Goal: Task Accomplishment & Management: Manage account settings

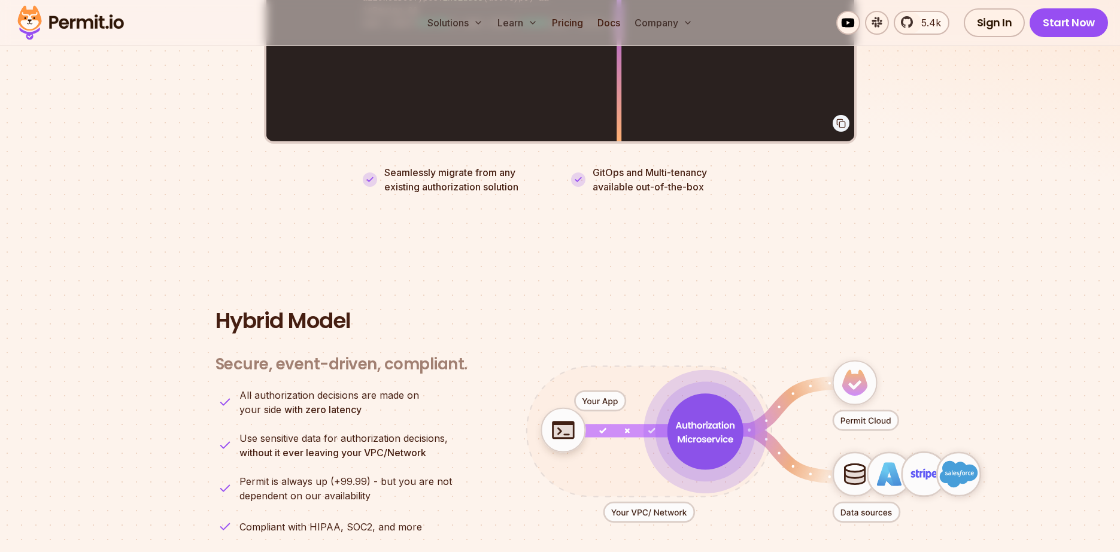
scroll to position [2248, 0]
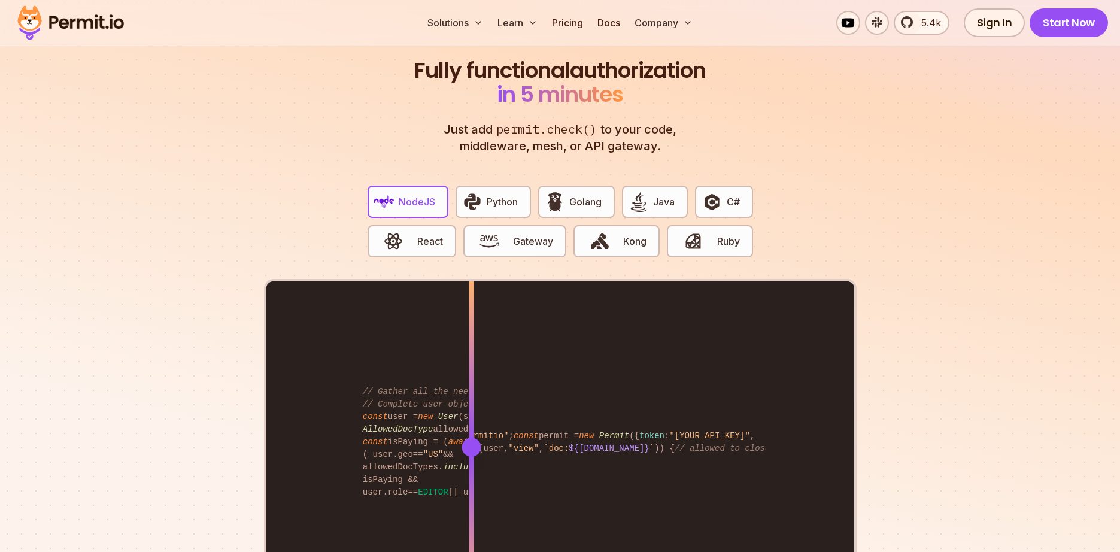
drag, startPoint x: 613, startPoint y: 430, endPoint x: 503, endPoint y: 431, distance: 109.5
click at [481, 438] on div at bounding box center [470, 447] width 19 height 19
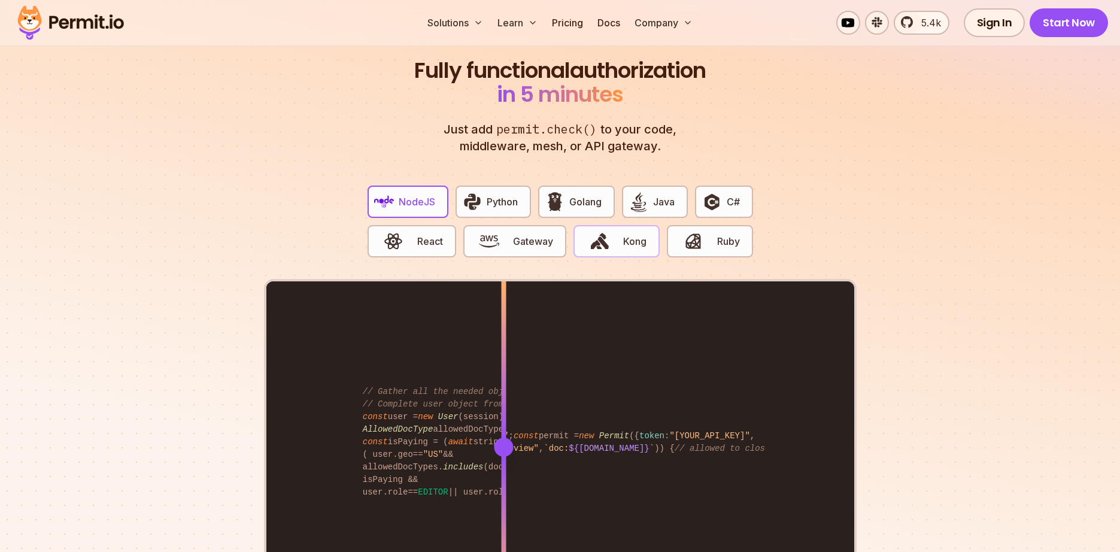
click at [593, 231] on img "button" at bounding box center [600, 241] width 20 height 20
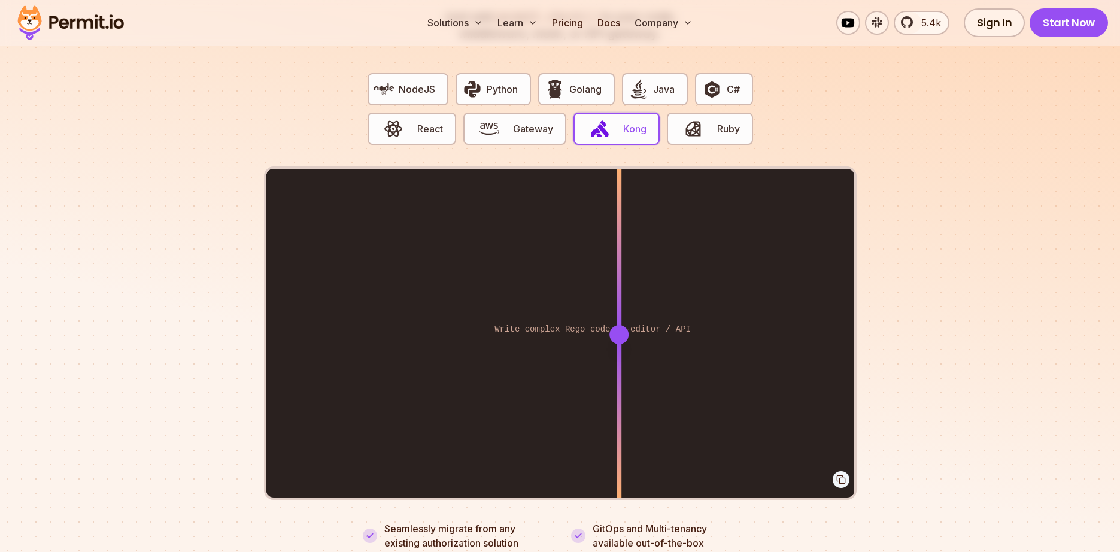
scroll to position [2376, 0]
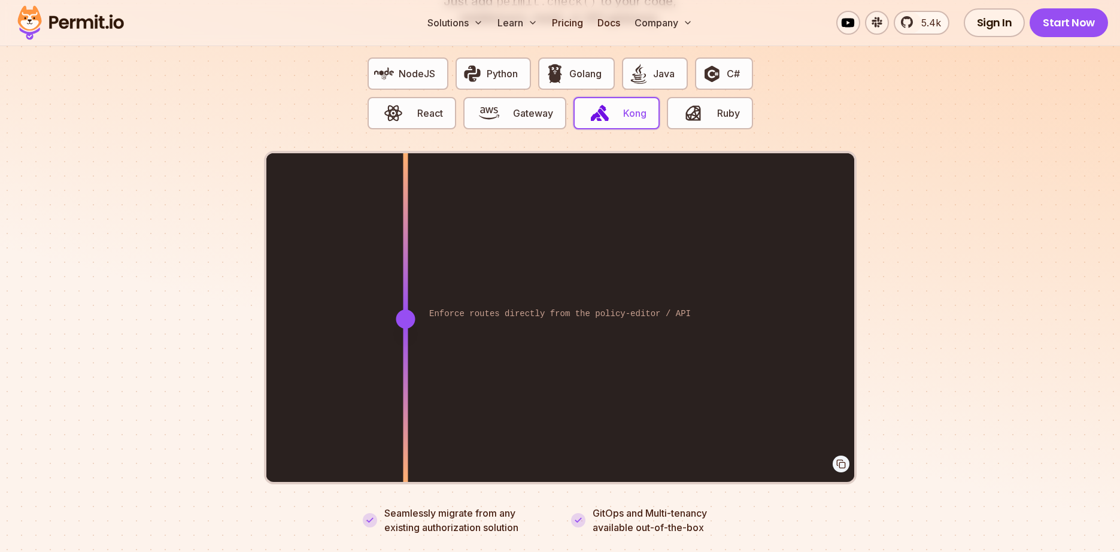
drag, startPoint x: 627, startPoint y: 305, endPoint x: 405, endPoint y: 378, distance: 233.0
click at [405, 378] on div at bounding box center [405, 318] width 5 height 330
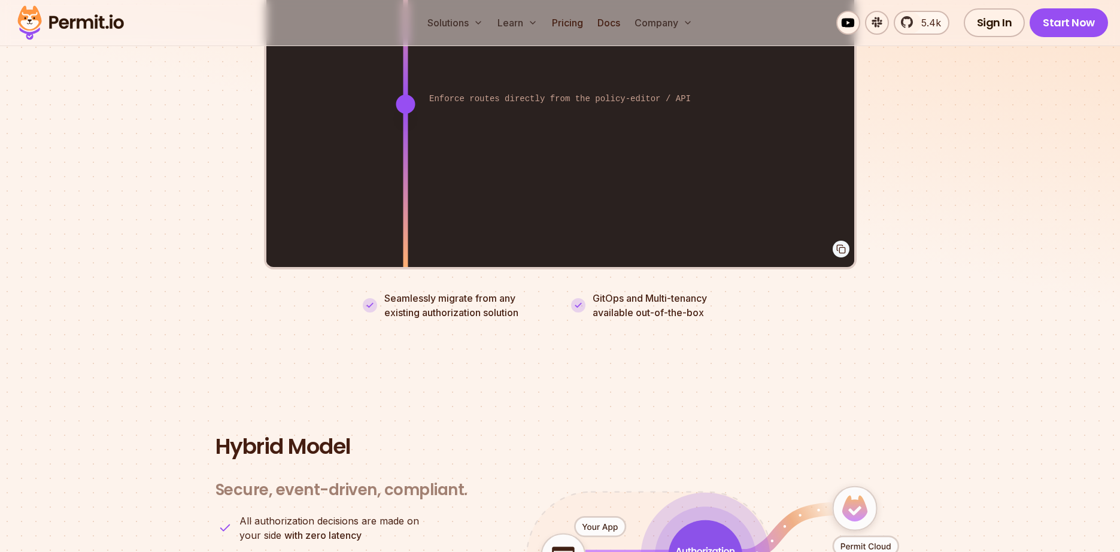
scroll to position [2680, 0]
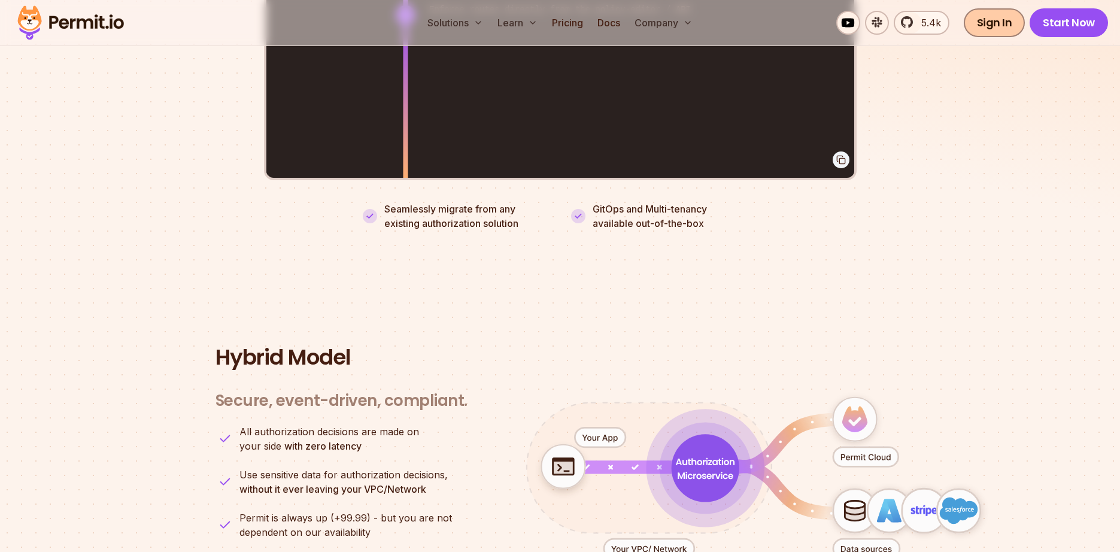
click at [997, 32] on link "Sign In" at bounding box center [995, 22] width 62 height 29
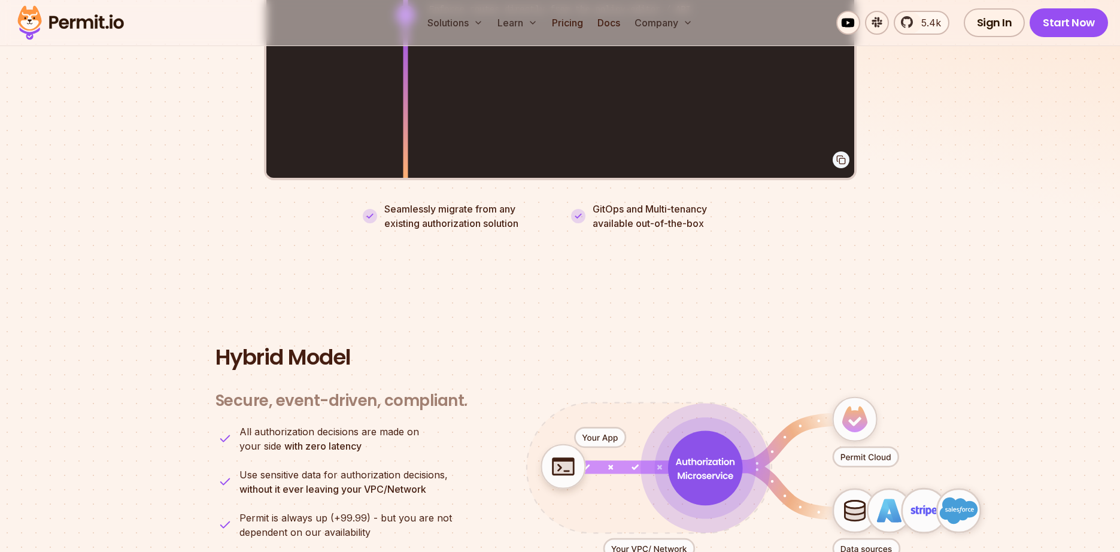
scroll to position [2432, 0]
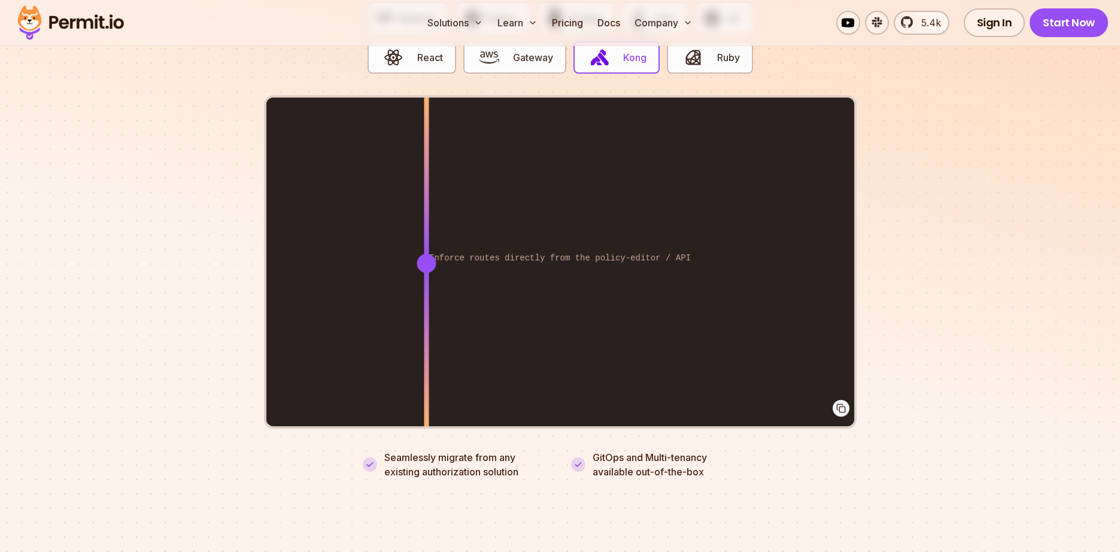
drag, startPoint x: 406, startPoint y: 253, endPoint x: 426, endPoint y: 305, distance: 55.7
click at [426, 305] on div at bounding box center [426, 263] width 5 height 330
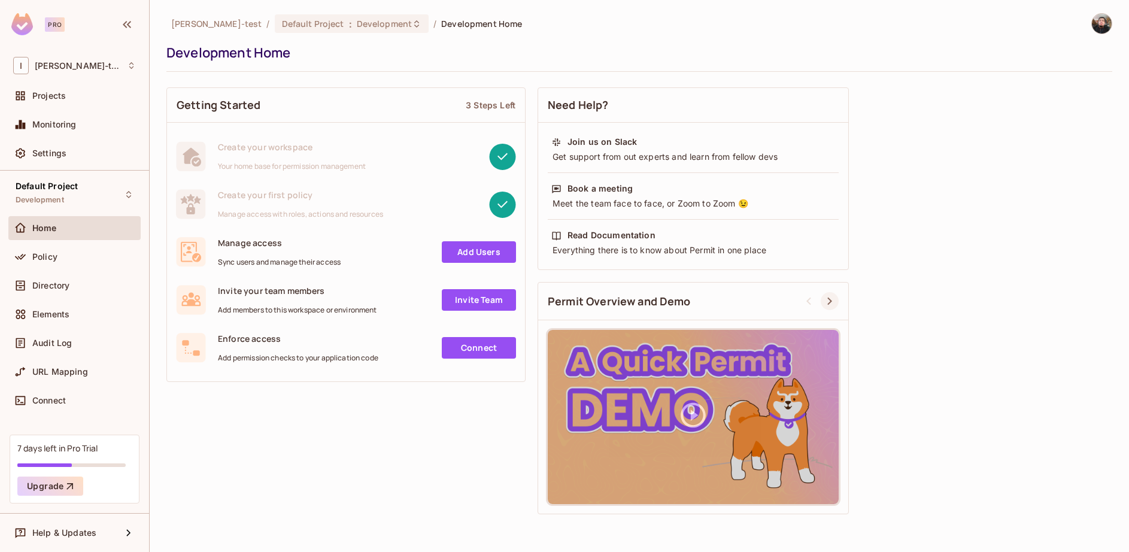
click at [835, 303] on icon at bounding box center [829, 301] width 14 height 14
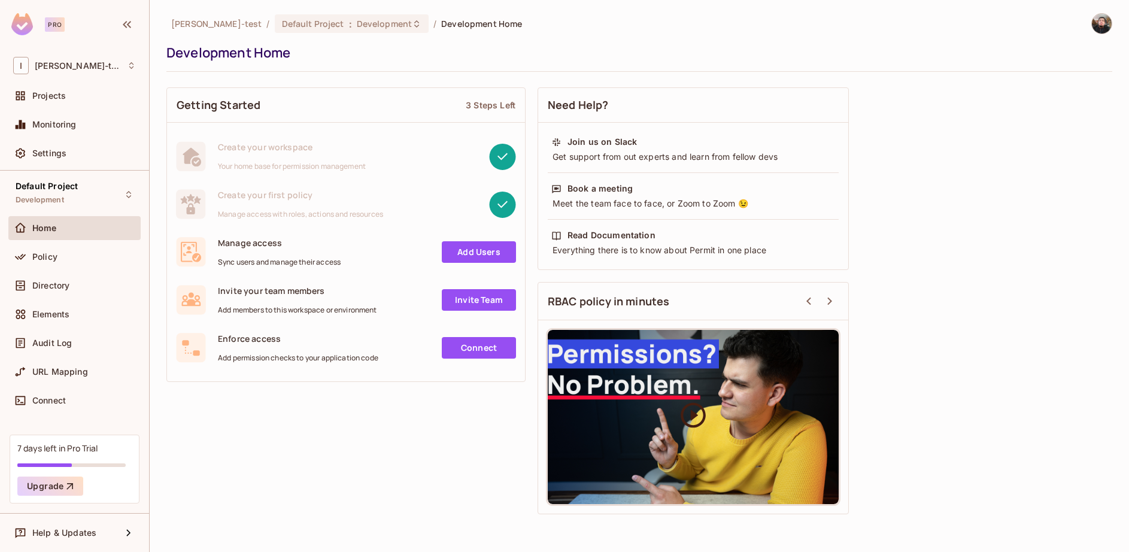
click at [715, 388] on div at bounding box center [693, 417] width 291 height 174
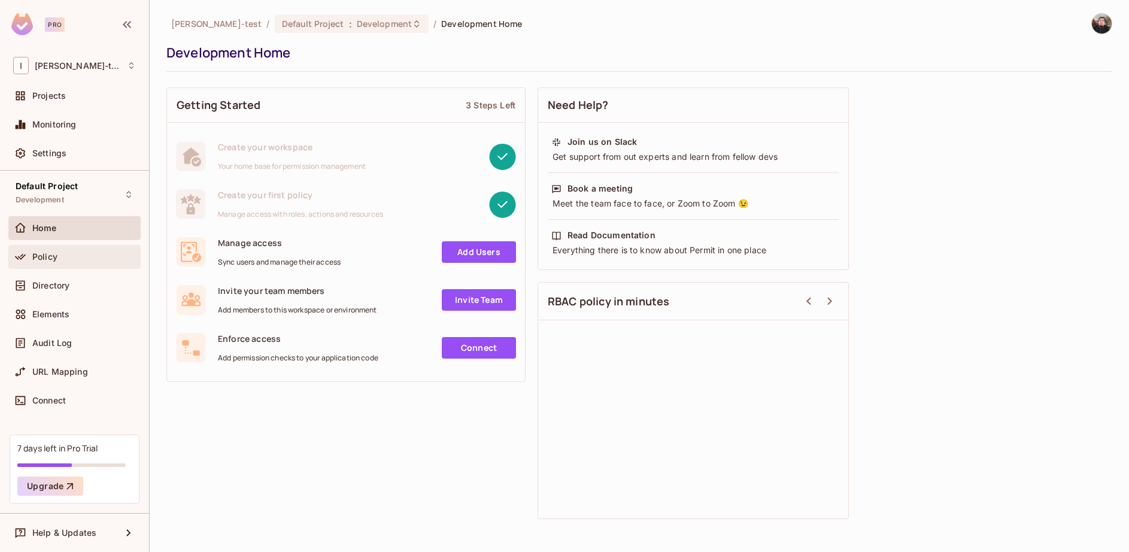
click at [74, 262] on div "Policy" at bounding box center [74, 257] width 123 height 14
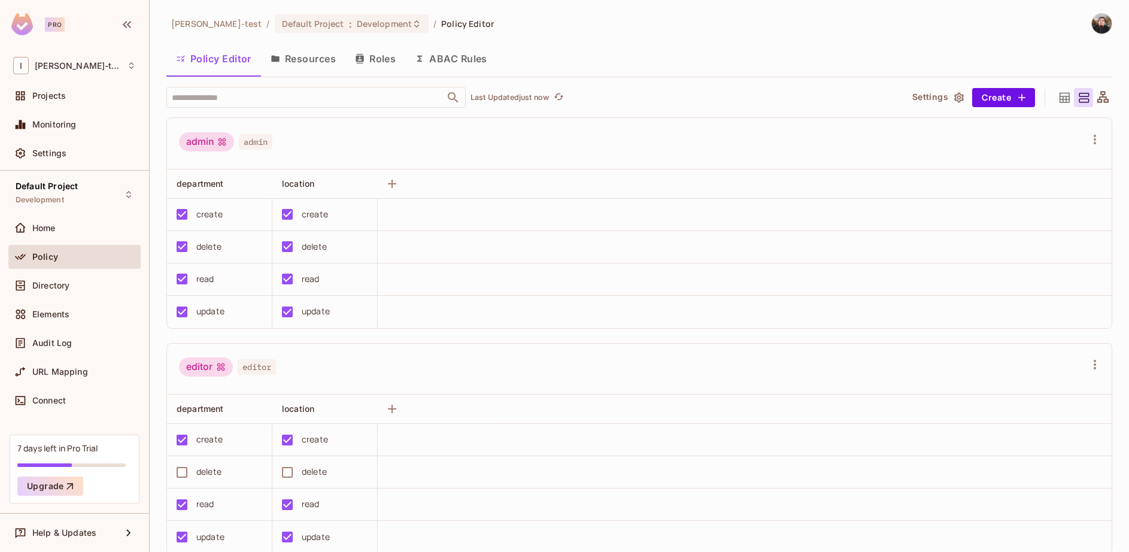
click at [62, 363] on div "URL Mapping" at bounding box center [74, 372] width 132 height 24
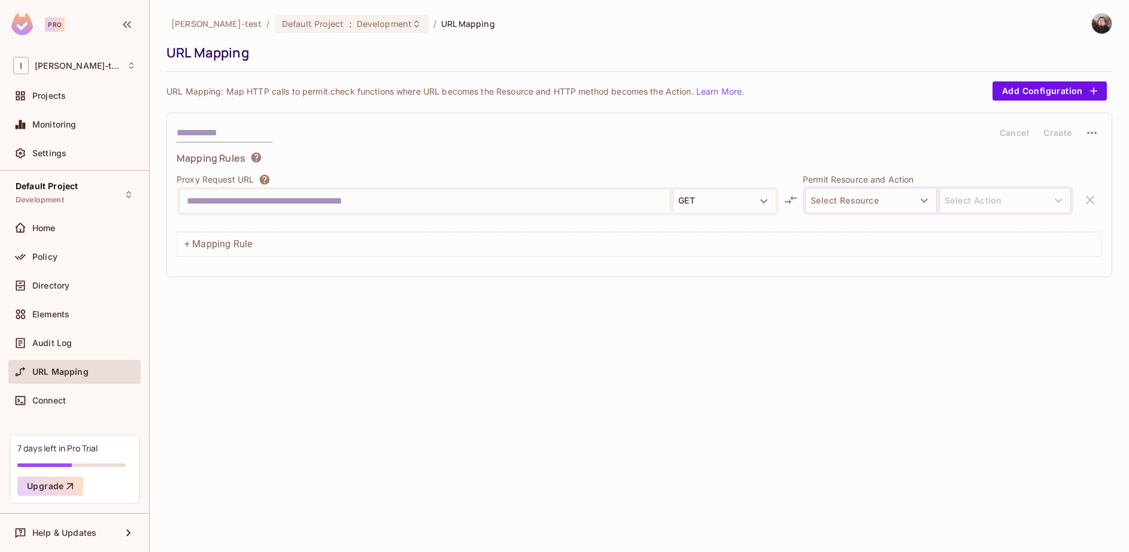
click at [412, 198] on input "text" at bounding box center [425, 201] width 476 height 19
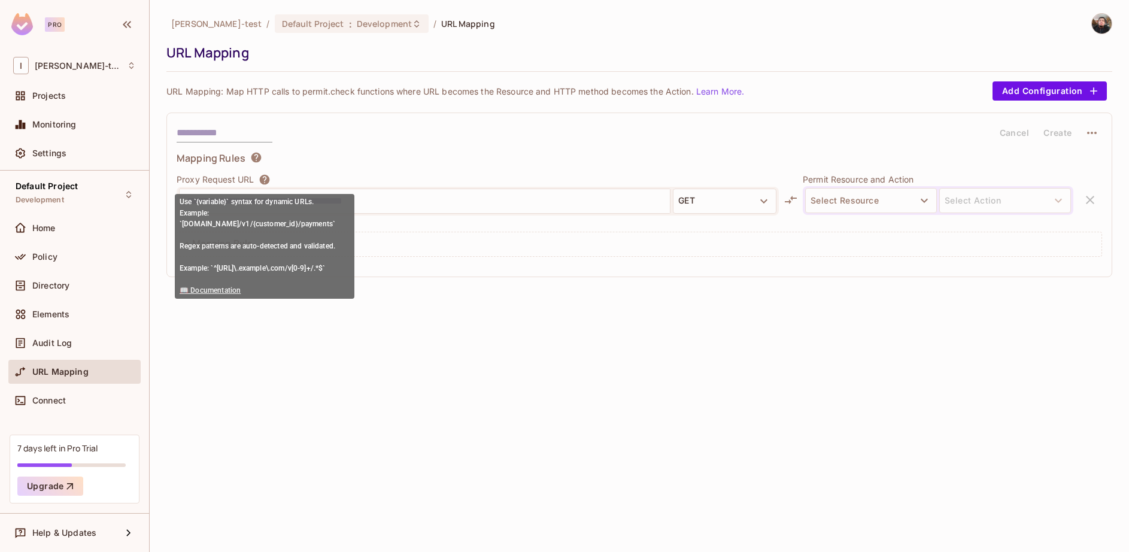
click at [205, 289] on link "📖 Documentation" at bounding box center [210, 290] width 61 height 8
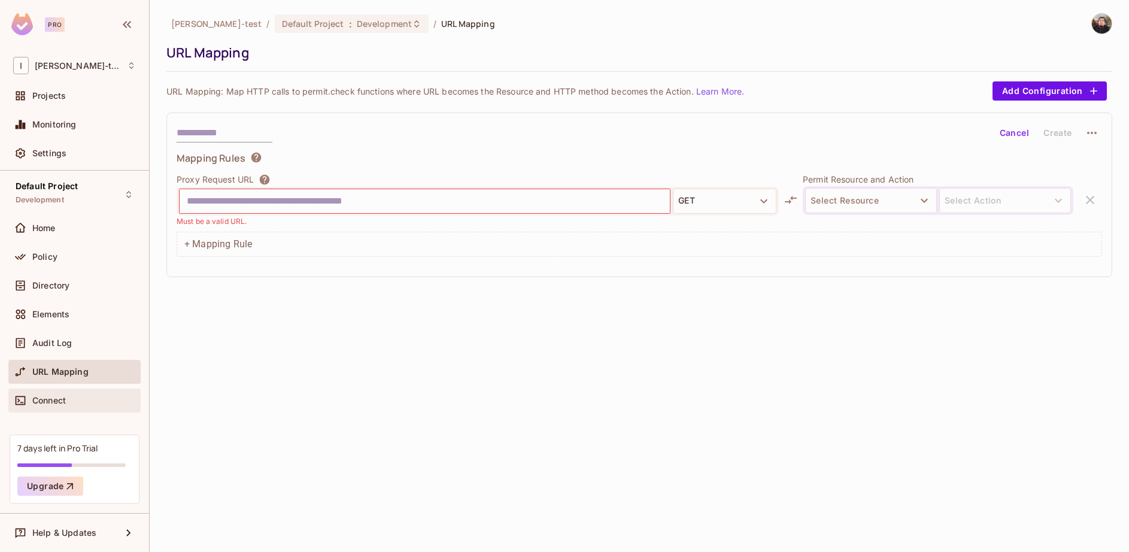
click at [49, 390] on div "Connect" at bounding box center [74, 400] width 132 height 24
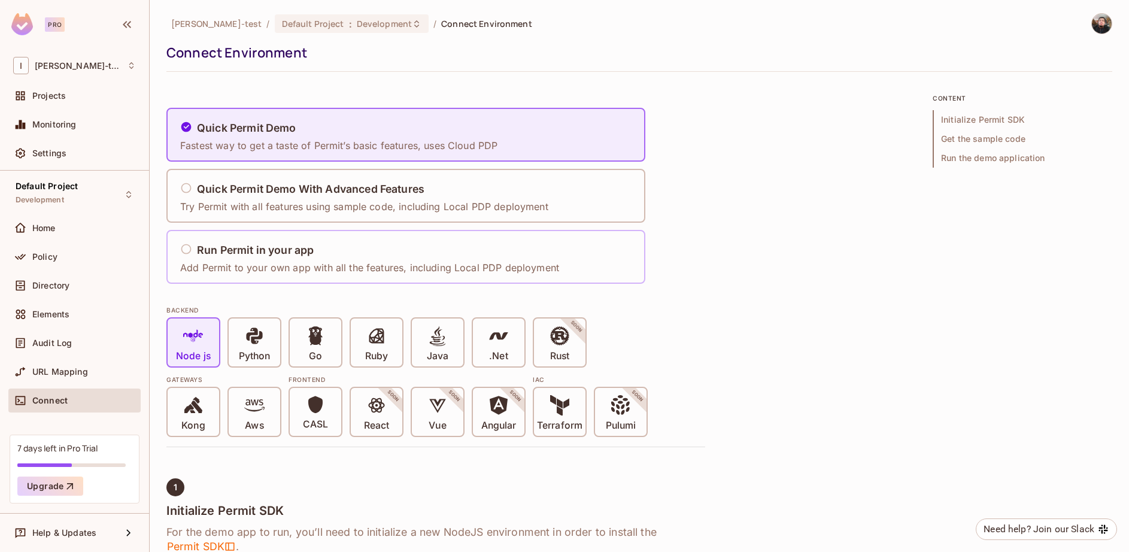
click at [305, 255] on h5 "Run Permit in your app" at bounding box center [255, 250] width 117 height 12
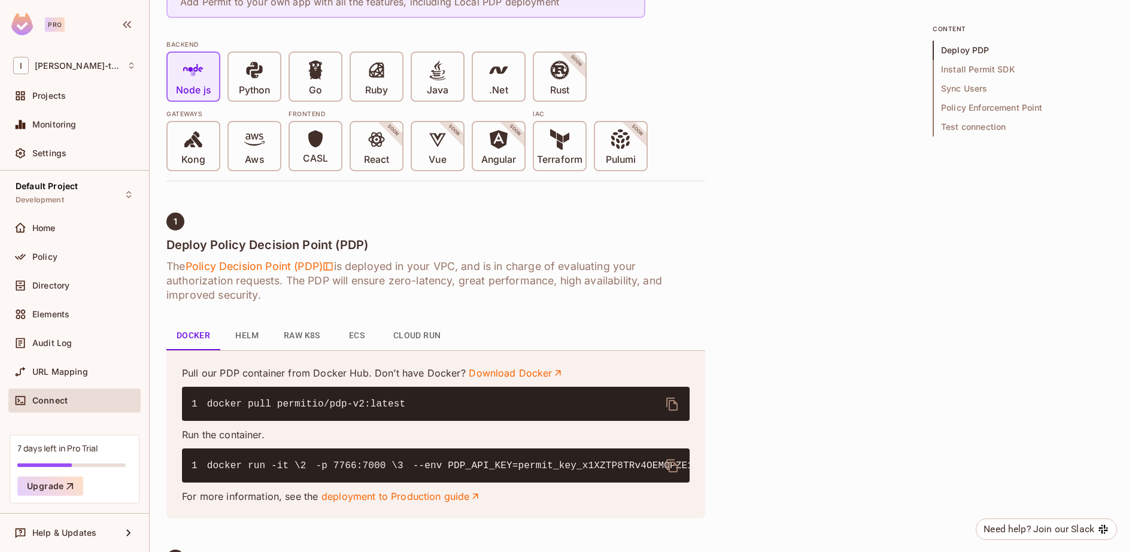
scroll to position [6, 0]
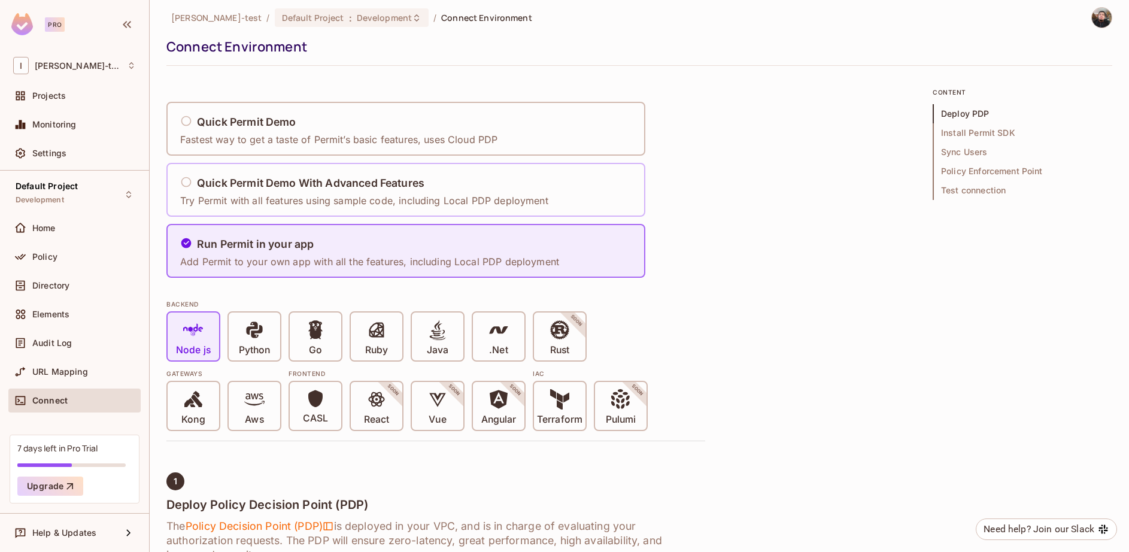
click at [311, 203] on p "Try Permit with all features using sample code, including Local PDP deployment" at bounding box center [364, 200] width 368 height 13
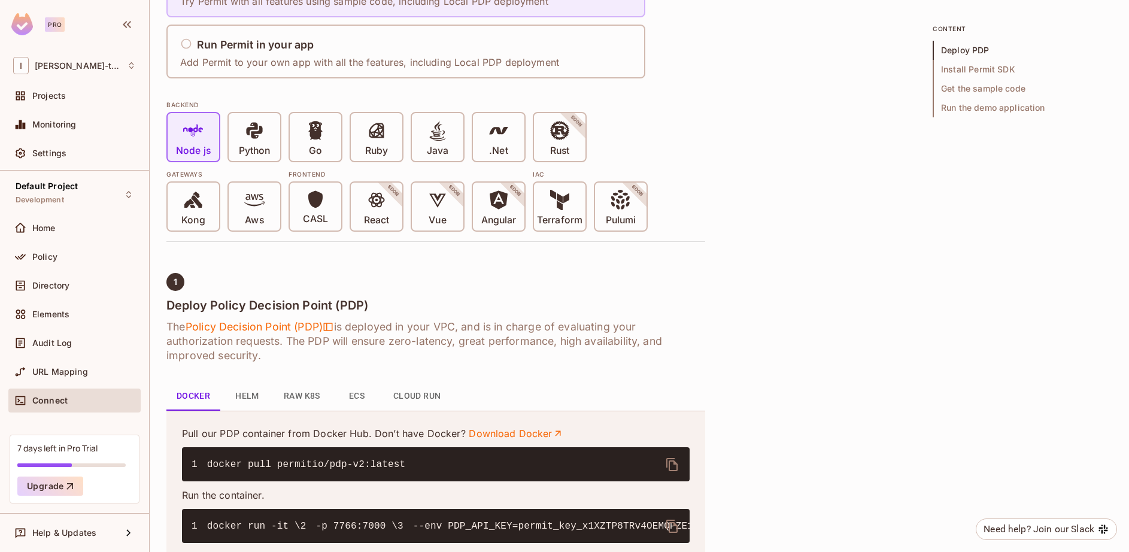
scroll to position [151, 0]
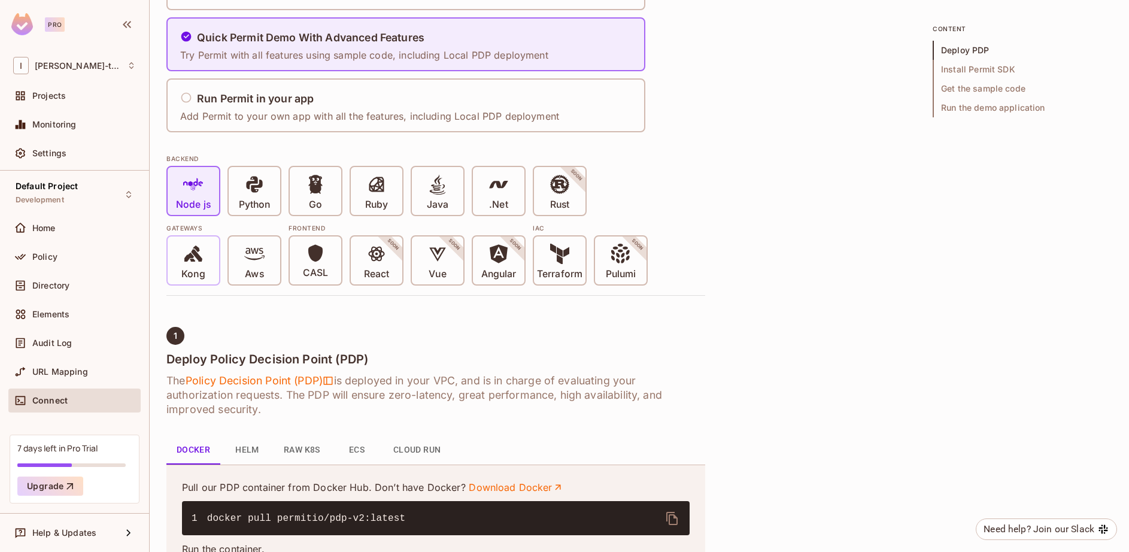
click at [181, 257] on span "Kong" at bounding box center [192, 262] width 23 height 37
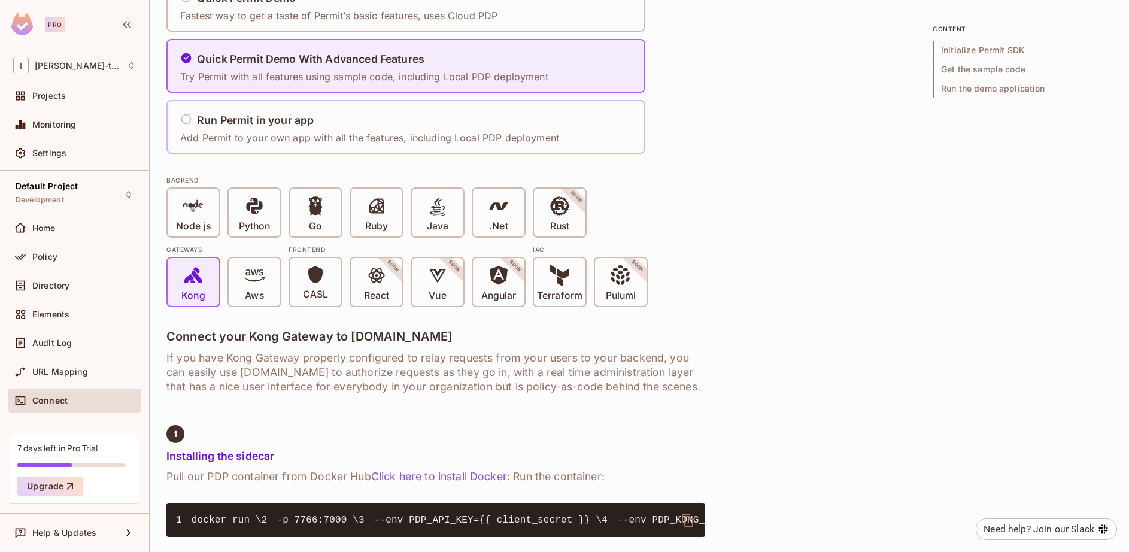
scroll to position [165, 0]
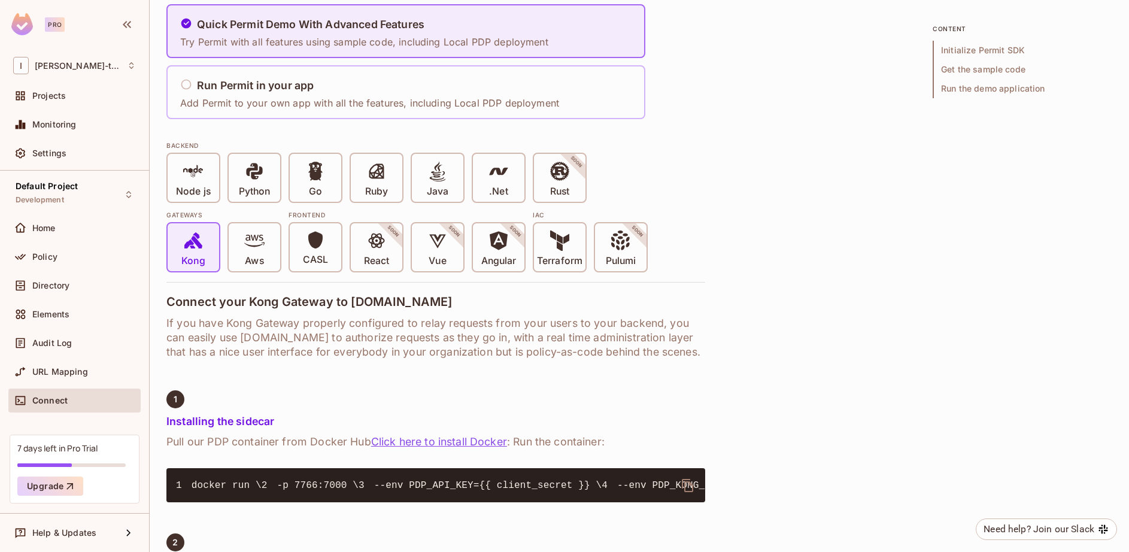
click at [257, 87] on h5 "Run Permit in your app" at bounding box center [255, 86] width 117 height 12
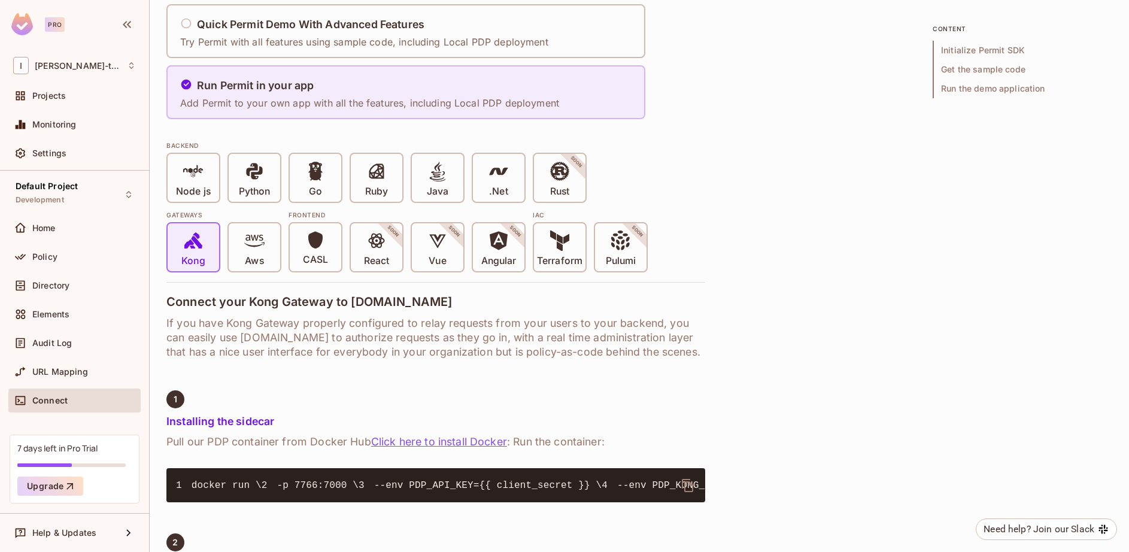
scroll to position [62, 0]
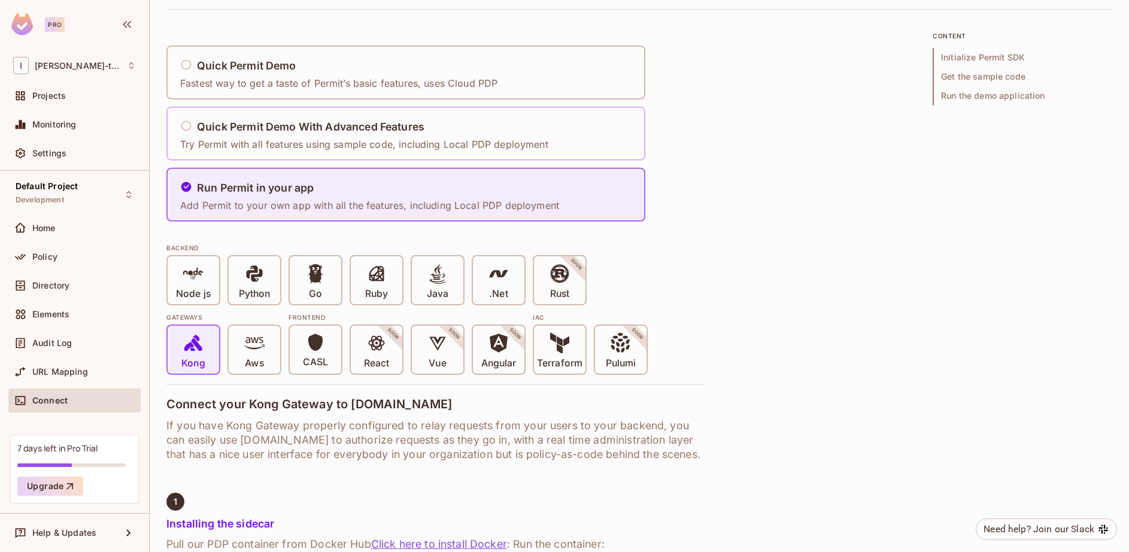
click at [229, 112] on div "Quick Permit Demo With Advanced Features Try Permit with all features using sam…" at bounding box center [368, 134] width 376 height 50
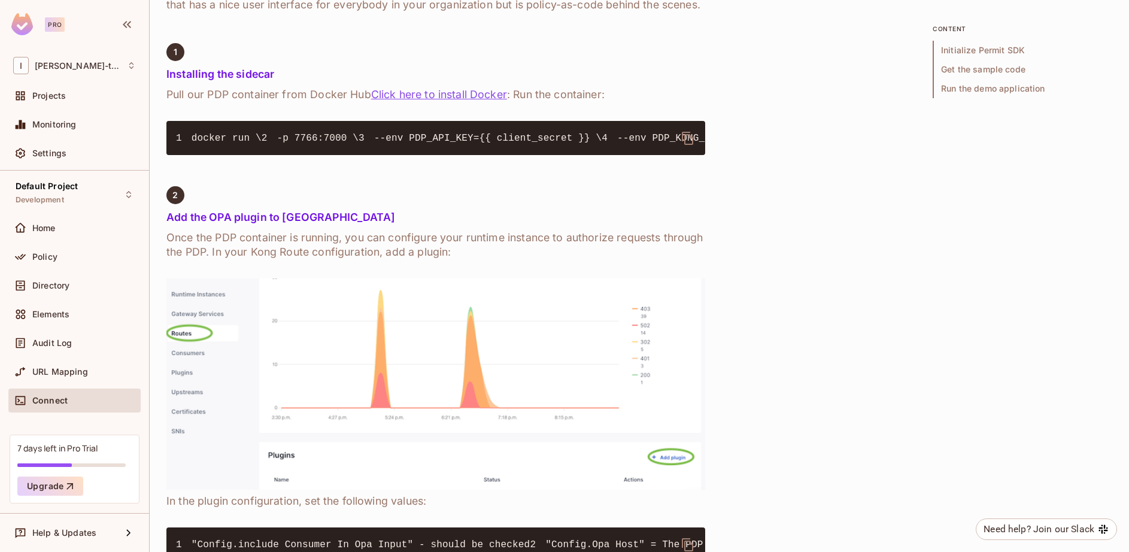
scroll to position [324, 0]
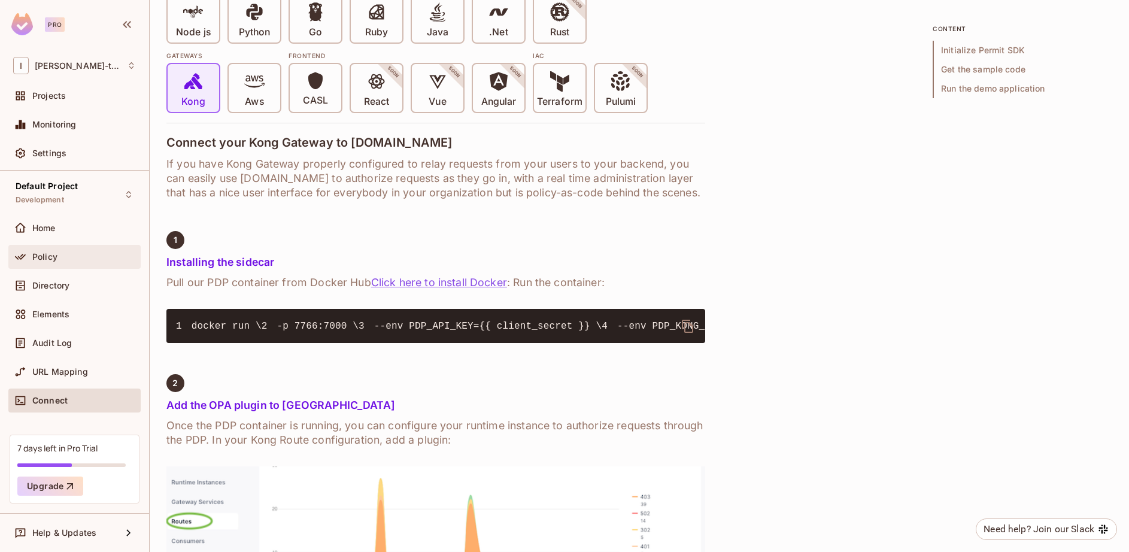
click at [85, 259] on div "Policy" at bounding box center [84, 257] width 104 height 10
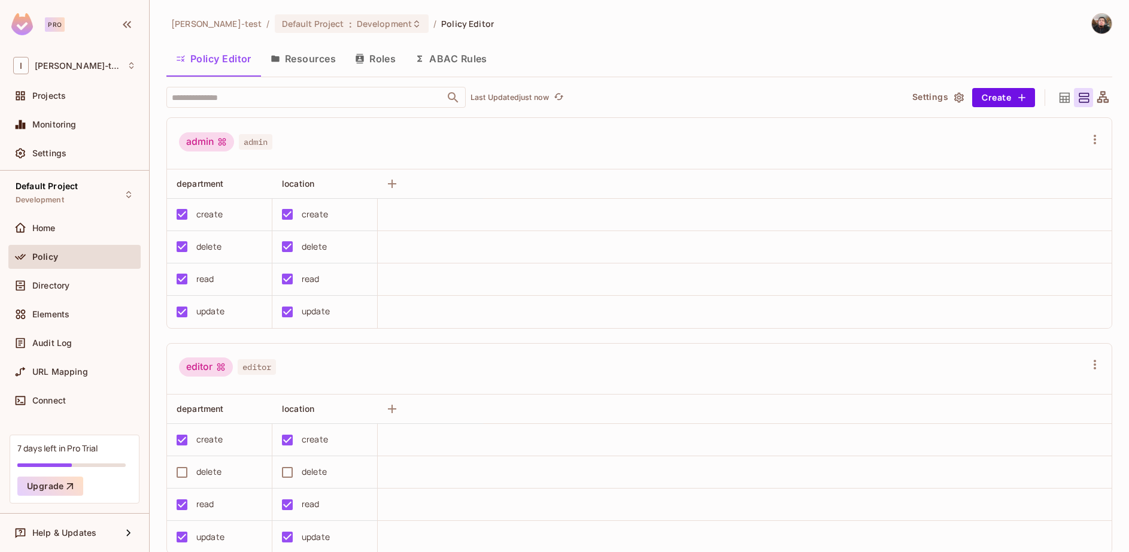
click at [454, 54] on button "ABAC Rules" at bounding box center [451, 59] width 92 height 30
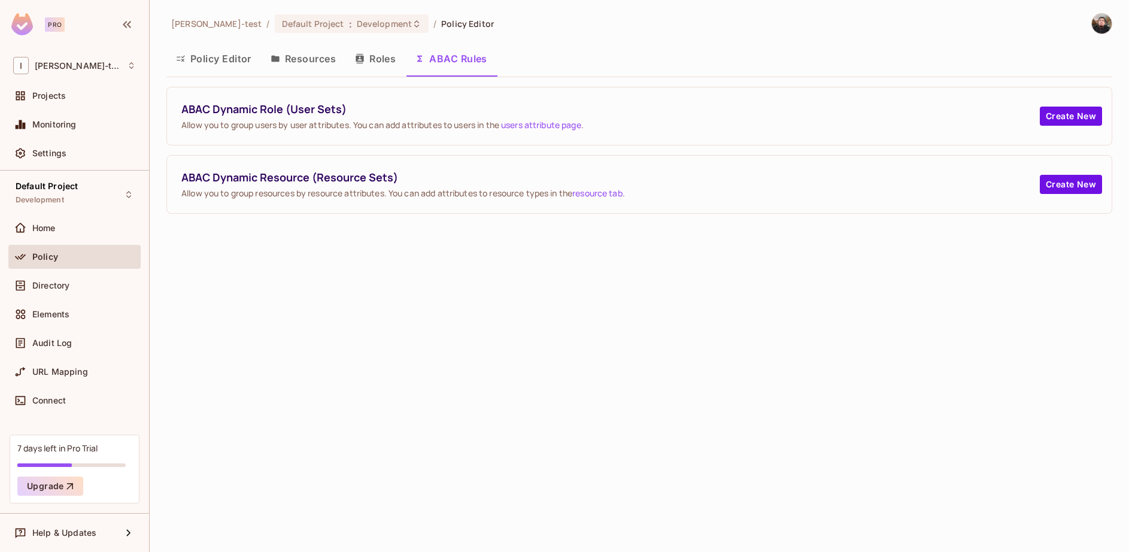
click at [306, 63] on button "Resources" at bounding box center [303, 59] width 84 height 30
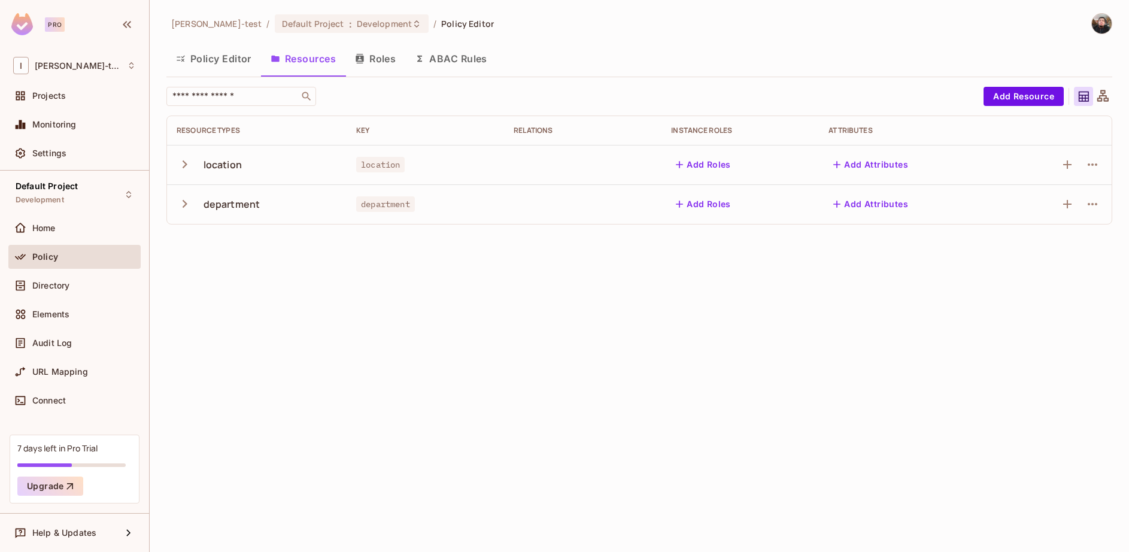
click at [296, 143] on th "Resource Types" at bounding box center [257, 130] width 180 height 29
click at [246, 168] on div "location" at bounding box center [257, 164] width 160 height 25
click at [226, 164] on div "location" at bounding box center [223, 164] width 38 height 13
click at [187, 166] on icon "button" at bounding box center [185, 164] width 16 height 16
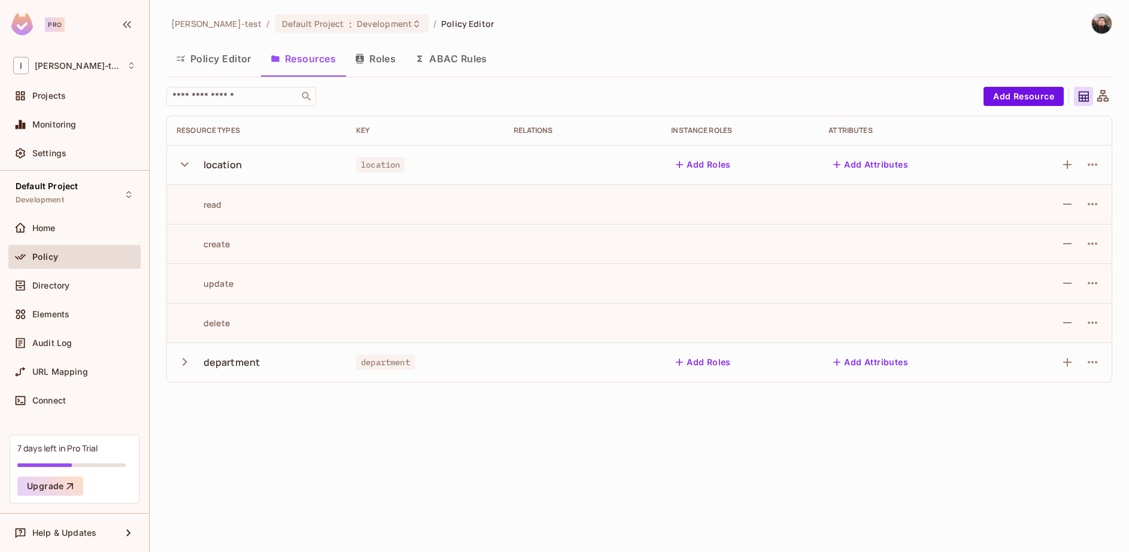
click at [187, 166] on icon "button" at bounding box center [185, 164] width 16 height 16
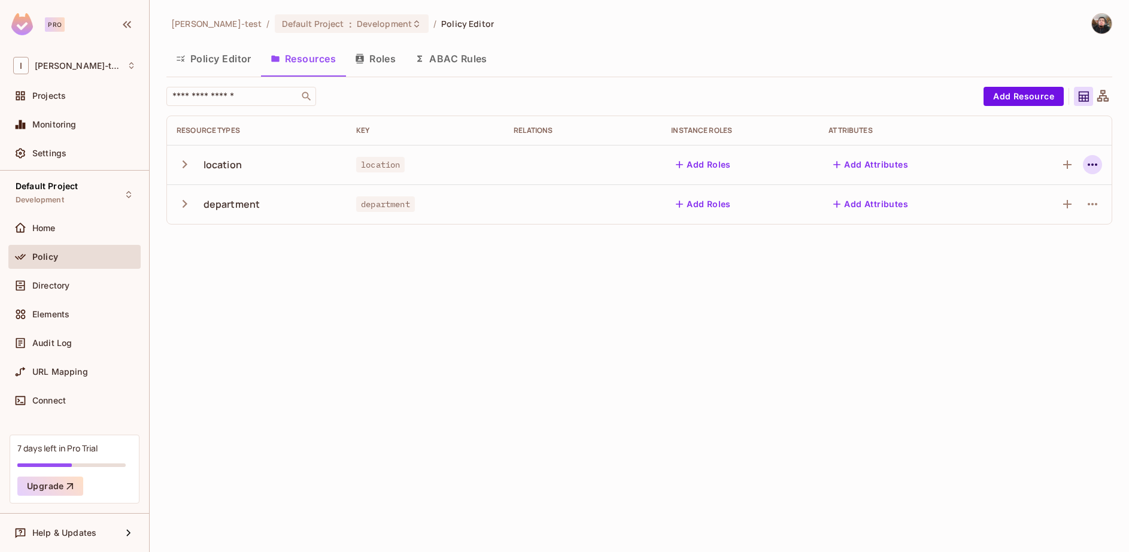
click at [1096, 166] on icon "button" at bounding box center [1093, 164] width 10 height 2
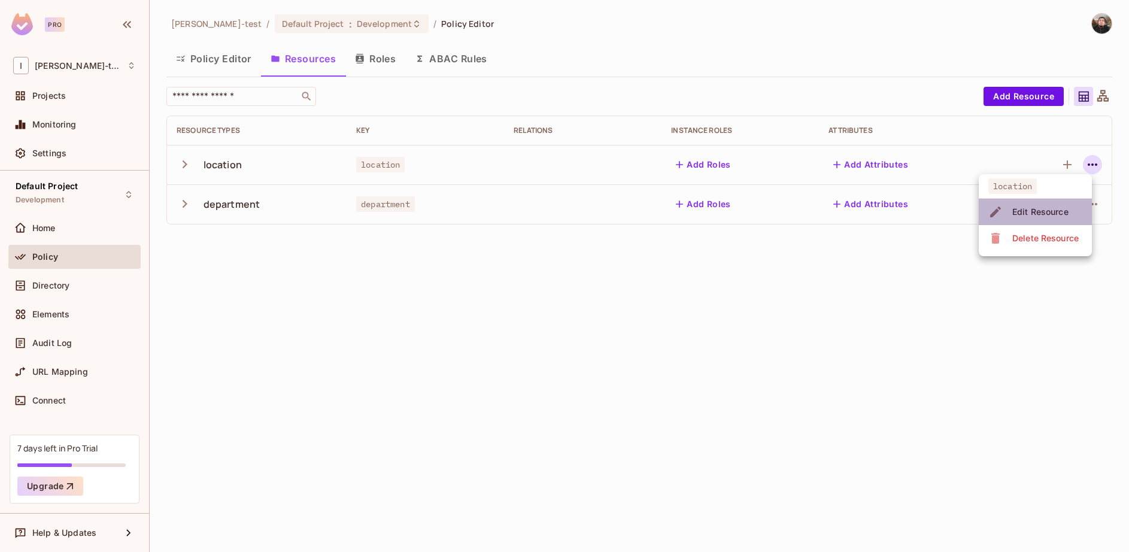
click at [1036, 210] on div "Edit Resource" at bounding box center [1040, 212] width 56 height 12
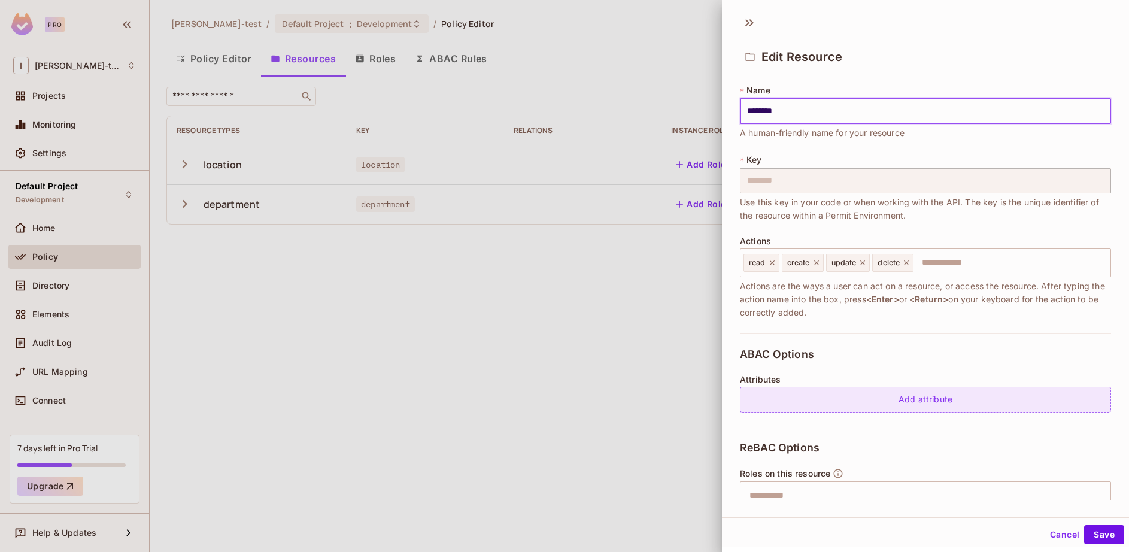
scroll to position [2, 0]
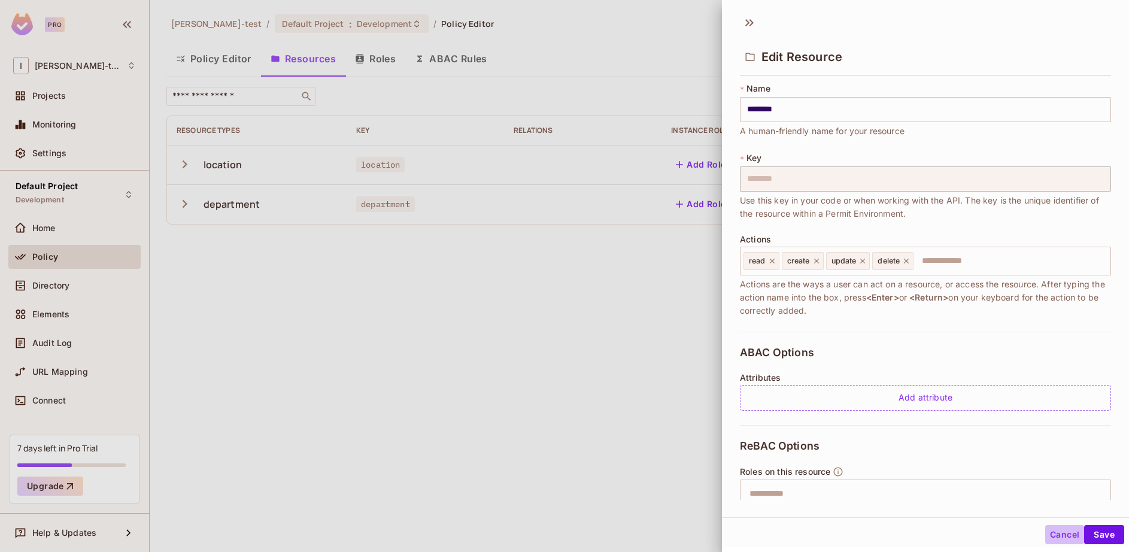
click at [1057, 532] on button "Cancel" at bounding box center [1064, 534] width 39 height 19
